Goal: Find specific page/section: Find specific page/section

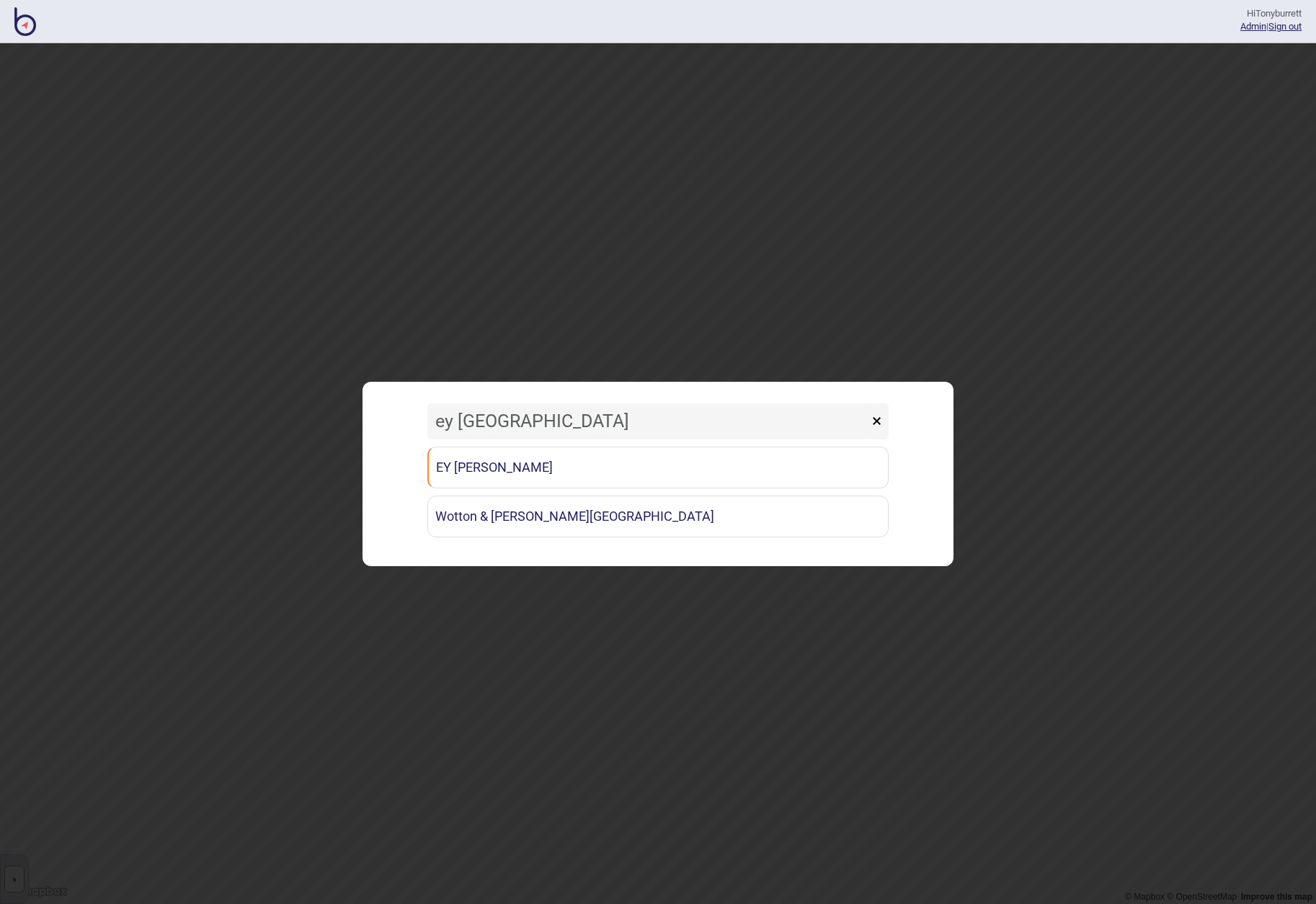
drag, startPoint x: 536, startPoint y: 425, endPoint x: 512, endPoint y: 420, distance: 24.5
click at [516, 421] on input "ey [GEOGRAPHIC_DATA]" at bounding box center [648, 422] width 441 height 36
click at [487, 421] on input "ey [GEOGRAPHIC_DATA]" at bounding box center [648, 422] width 441 height 36
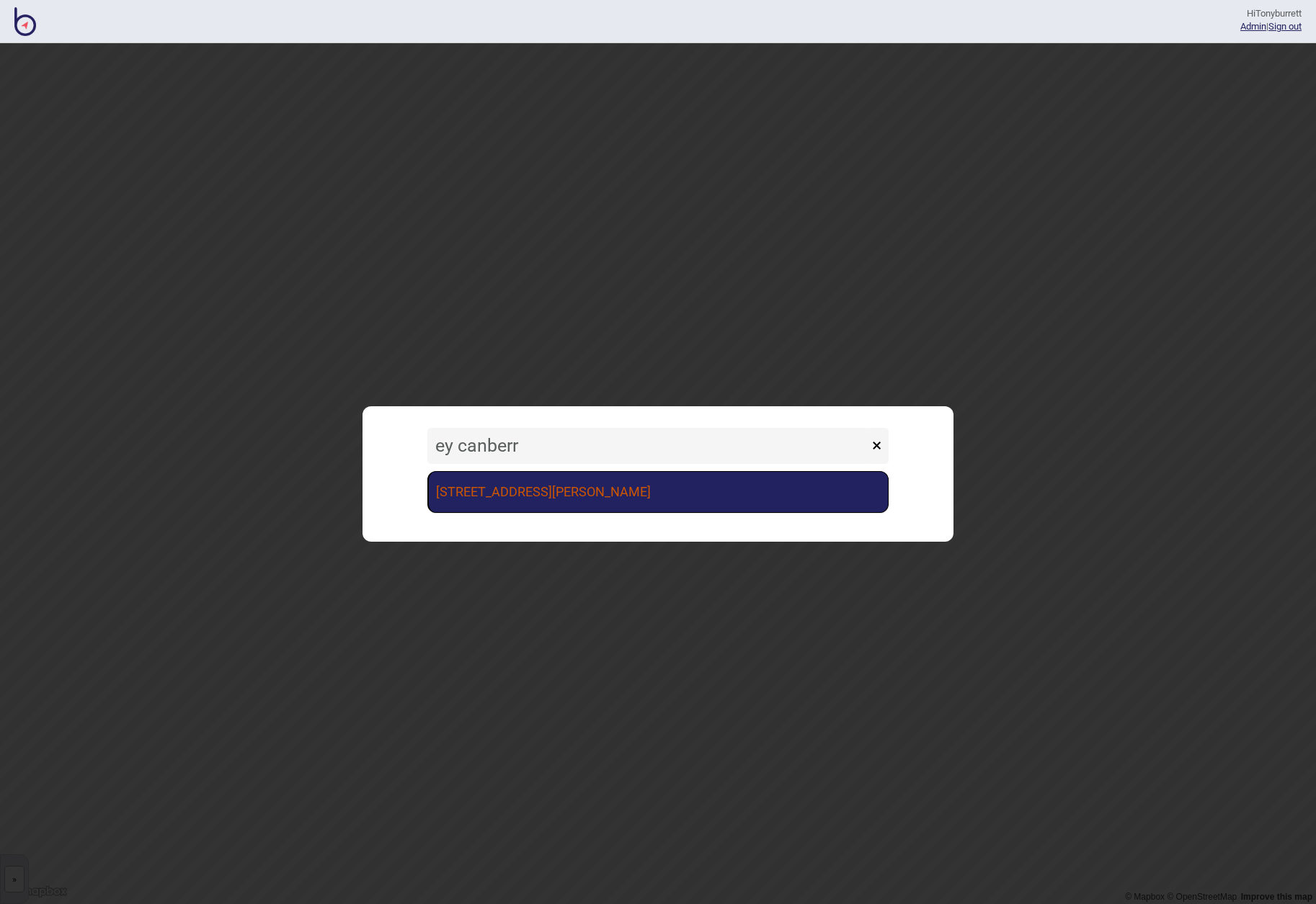
type input "ey canberr"
click at [524, 484] on link "[STREET_ADDRESS][PERSON_NAME]" at bounding box center [658, 492] width 461 height 42
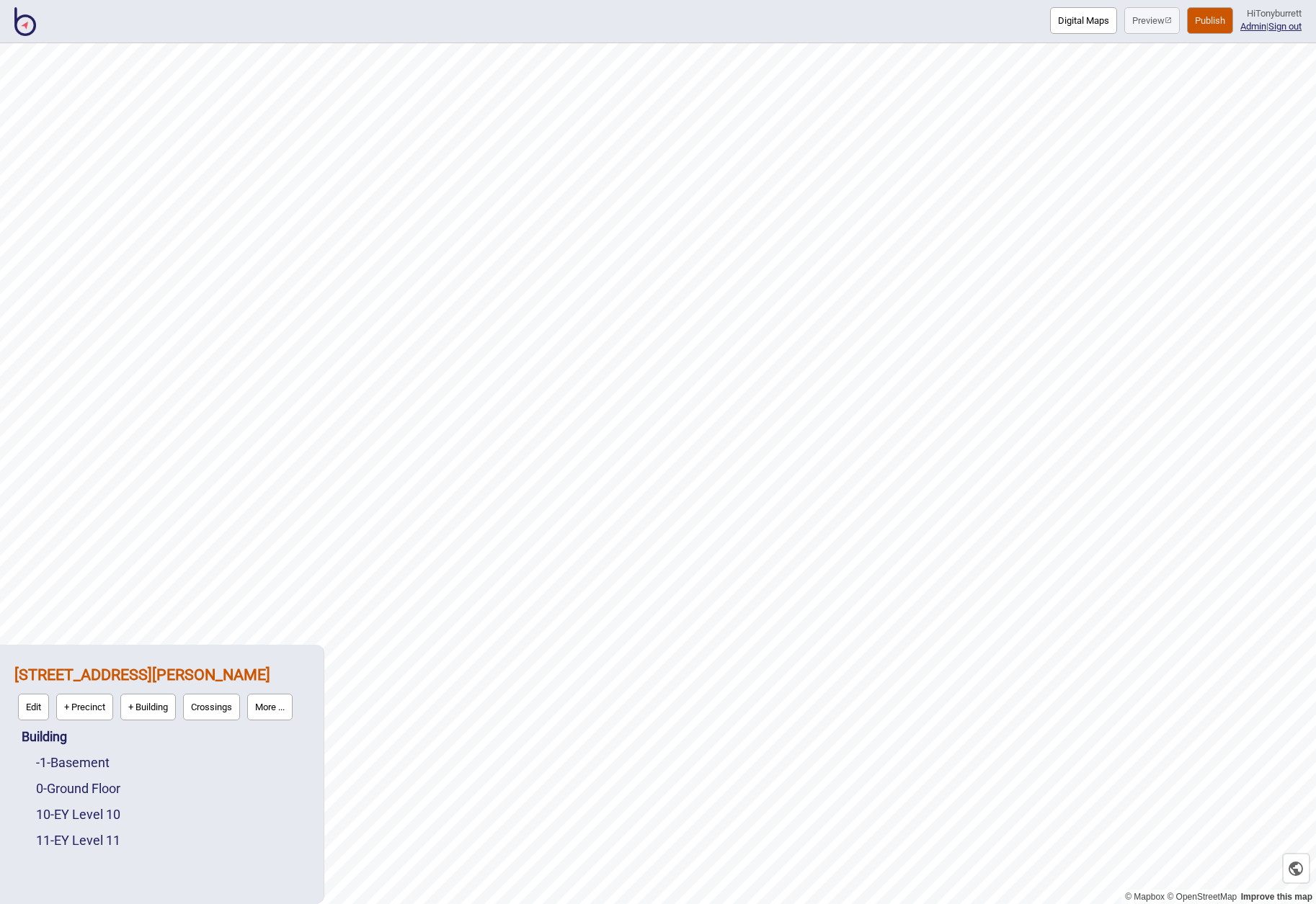
click at [1070, 20] on button "Digital Maps" at bounding box center [1083, 21] width 67 height 27
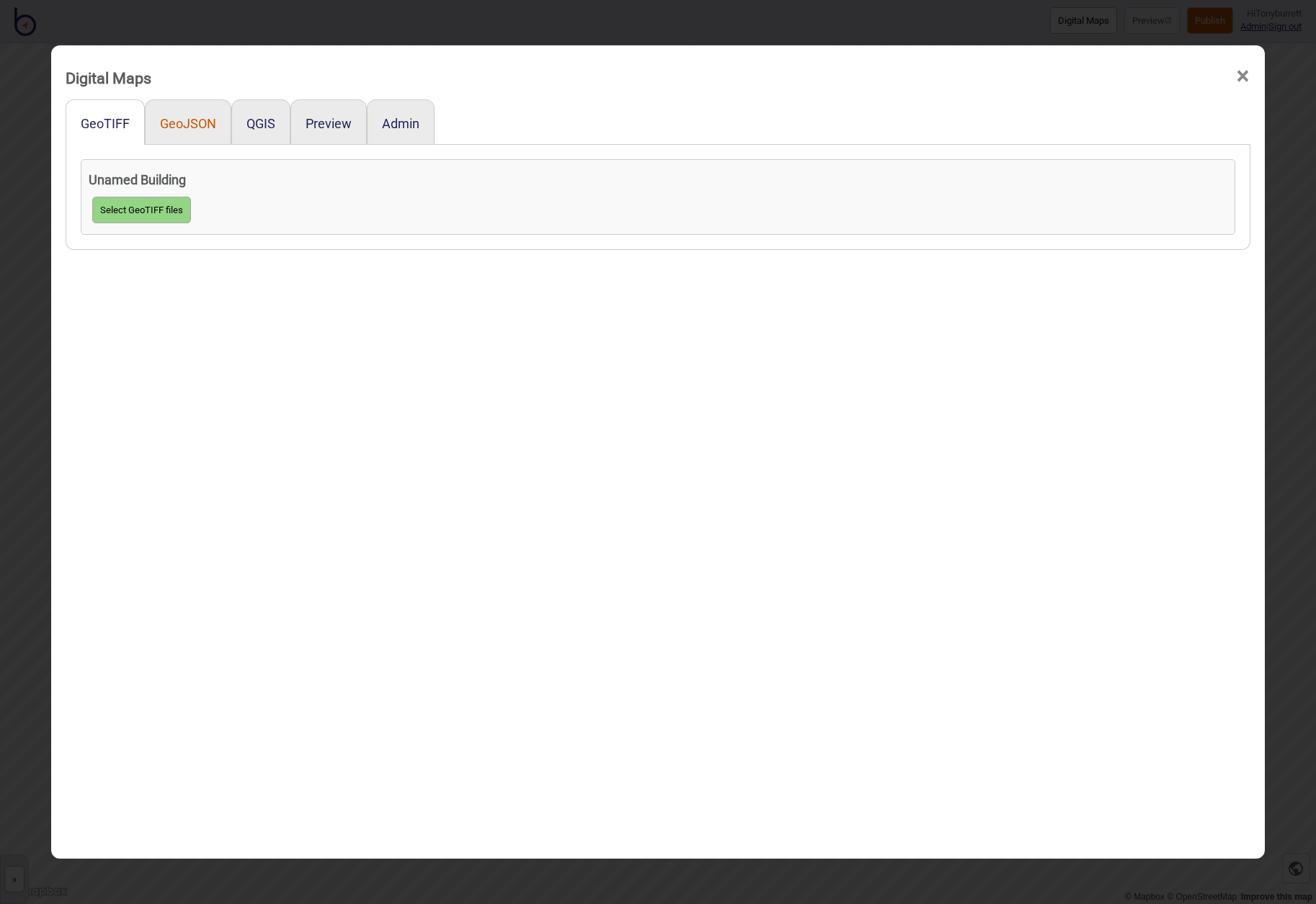
click at [201, 121] on button "GeoJSON" at bounding box center [188, 124] width 56 height 15
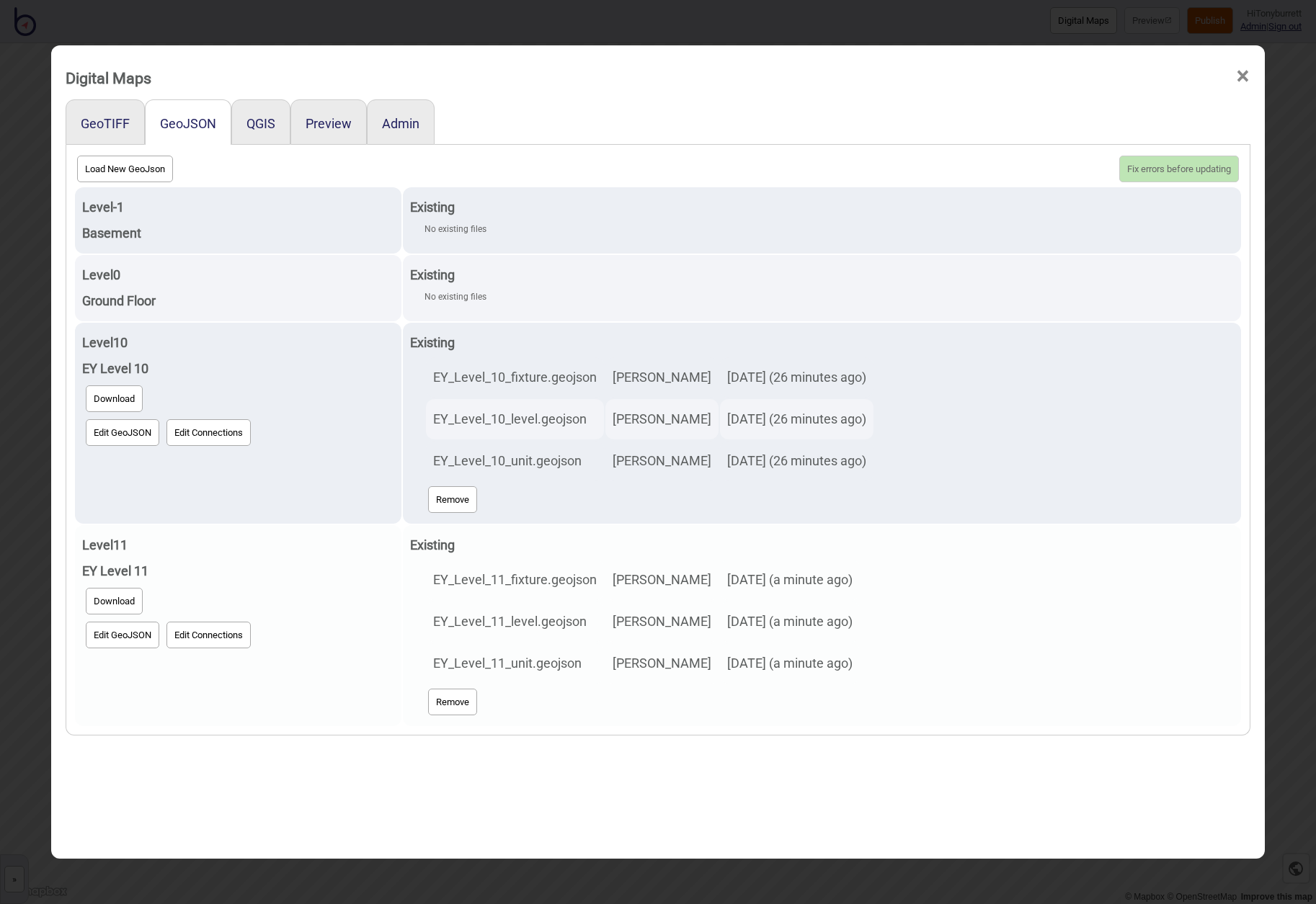
click at [121, 638] on button "Edit GeoJSON" at bounding box center [122, 635] width 73 height 27
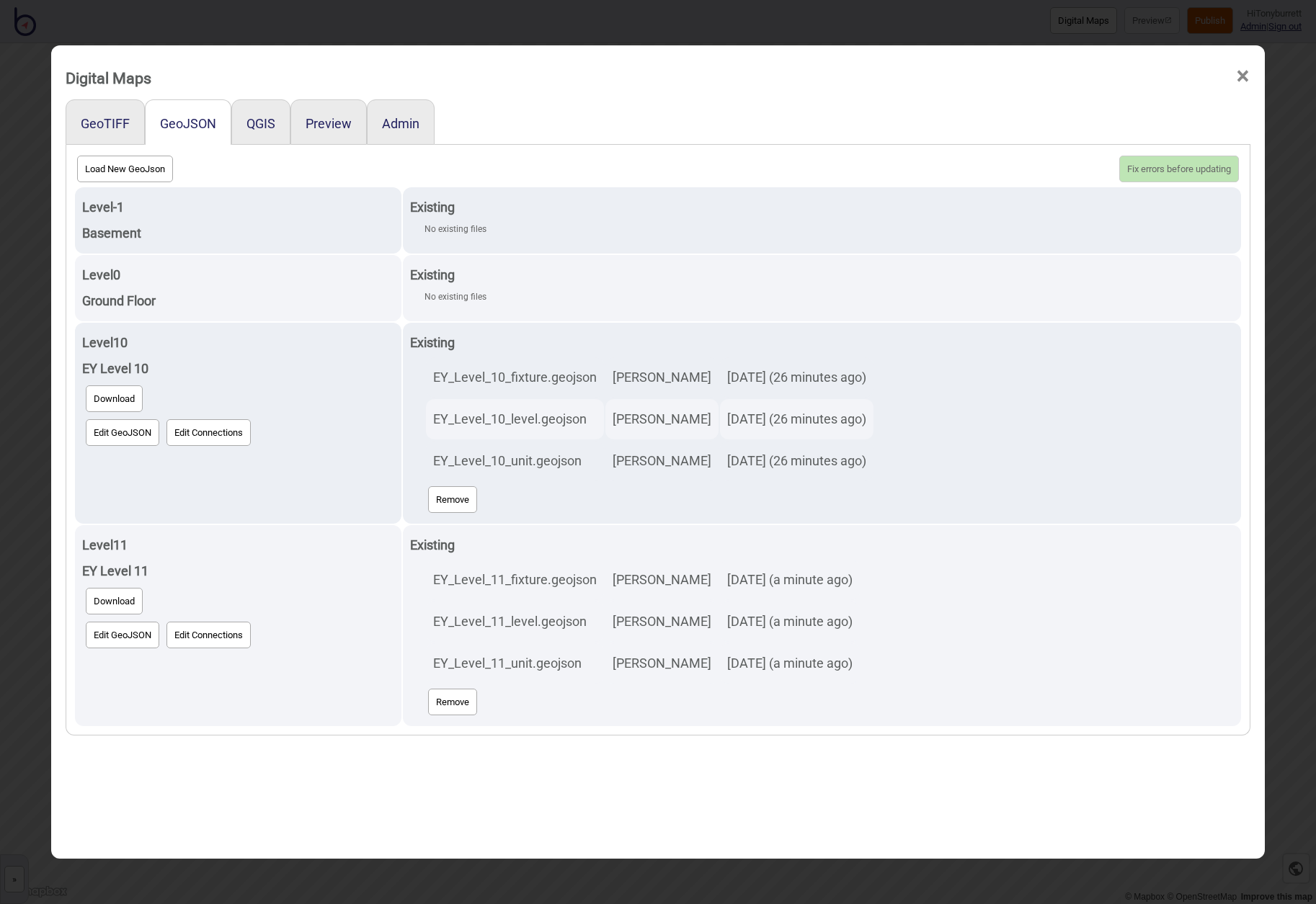
click at [1242, 75] on span "×" at bounding box center [1244, 76] width 15 height 48
